Goal: Information Seeking & Learning: Learn about a topic

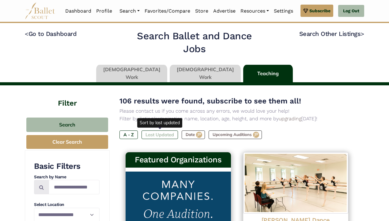
click at [160, 137] on label "Last Updated" at bounding box center [160, 134] width 36 height 9
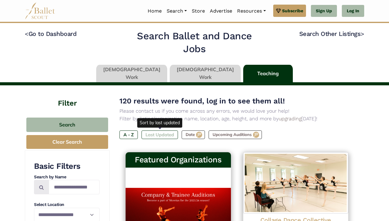
click at [165, 134] on label "Last Updated" at bounding box center [160, 134] width 36 height 9
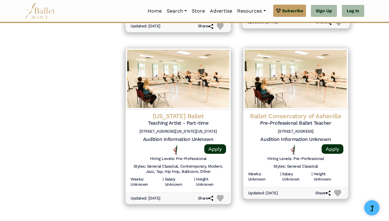
scroll to position [777, 0]
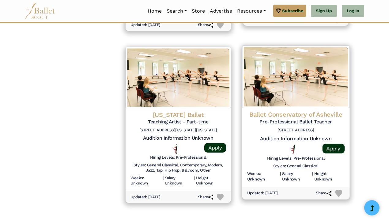
click at [288, 110] on h4 "Ballet Conservatory of Asheville" at bounding box center [295, 114] width 97 height 8
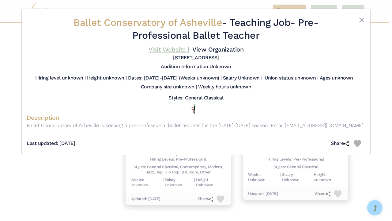
click at [189, 50] on link "Visit Website |" at bounding box center [169, 49] width 41 height 7
click at [361, 21] on button "Close" at bounding box center [361, 19] width 7 height 7
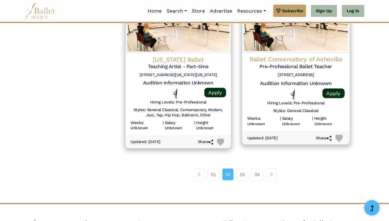
scroll to position [835, 0]
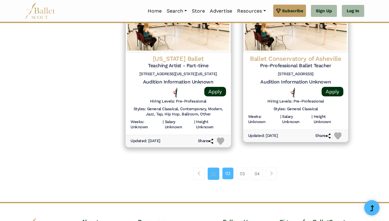
click at [211, 167] on link "01" at bounding box center [214, 173] width 12 height 12
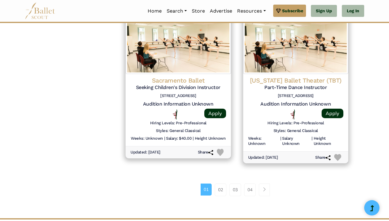
scroll to position [818, 0]
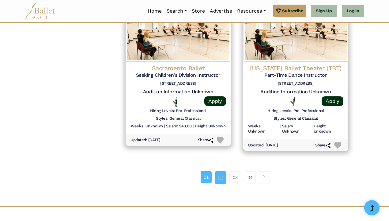
click at [221, 171] on link "02" at bounding box center [221, 177] width 12 height 12
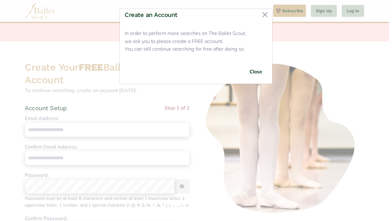
click at [257, 72] on button "Close" at bounding box center [256, 71] width 23 height 14
click at [258, 70] on img at bounding box center [280, 138] width 165 height 154
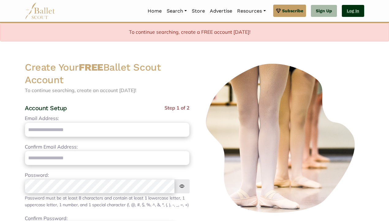
click at [354, 9] on link "Log In" at bounding box center [353, 11] width 22 height 12
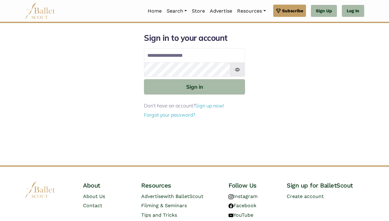
type input "**********"
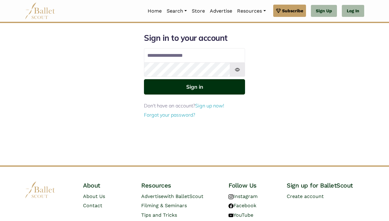
click at [198, 87] on button "Sign in" at bounding box center [194, 86] width 101 height 15
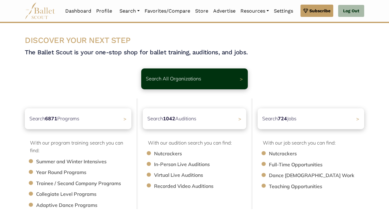
click at [288, 112] on div "Search 724 Jobs >" at bounding box center [311, 118] width 107 height 21
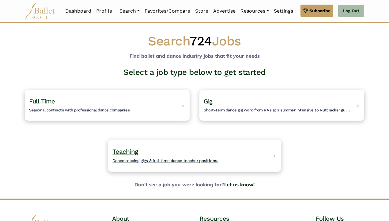
click at [127, 152] on span "Teaching" at bounding box center [125, 151] width 26 height 8
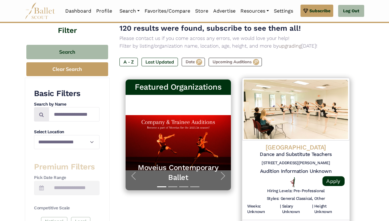
scroll to position [67, 0]
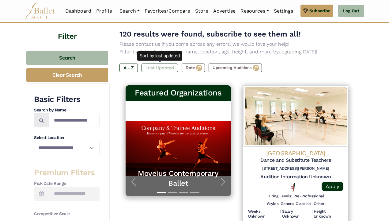
click at [159, 67] on label "Last Updated" at bounding box center [160, 67] width 36 height 9
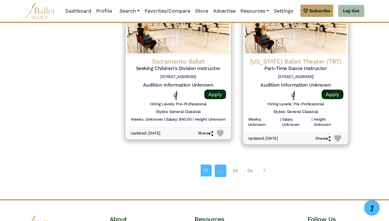
scroll to position [826, 0]
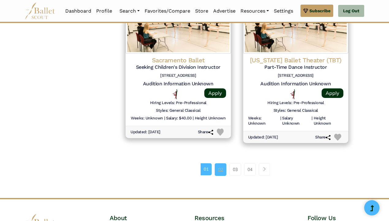
click at [222, 163] on link "02" at bounding box center [221, 169] width 12 height 12
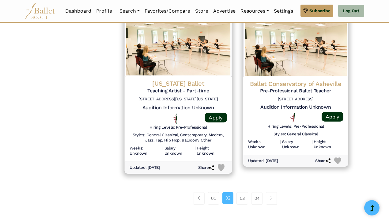
scroll to position [809, 0]
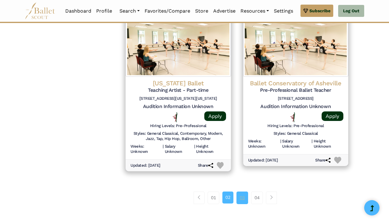
click at [245, 191] on link "03" at bounding box center [243, 197] width 12 height 12
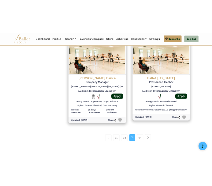
scroll to position [815, 0]
